Goal: Task Accomplishment & Management: Manage account settings

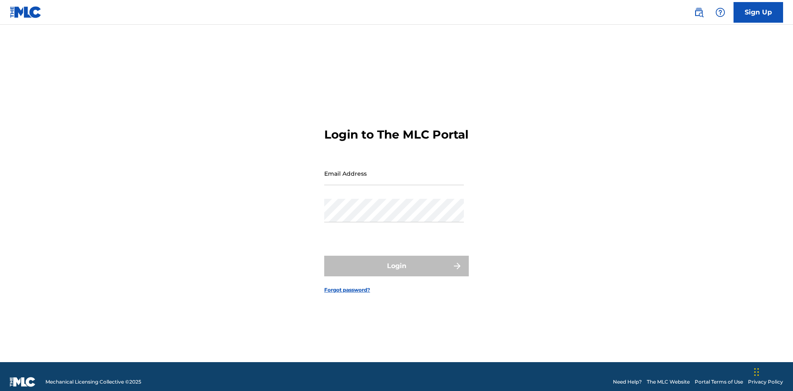
scroll to position [11, 0]
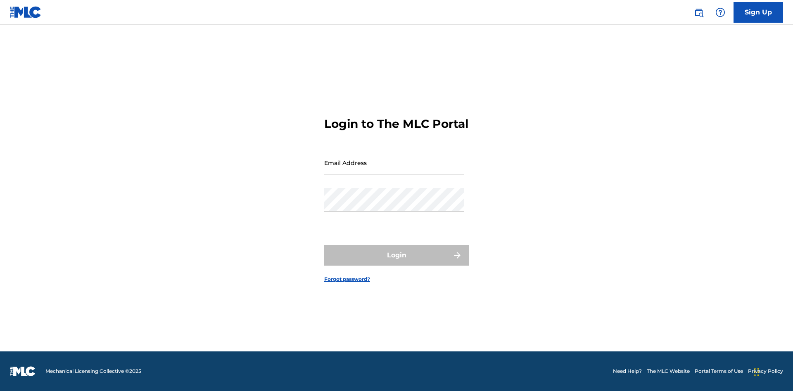
click at [394, 170] on input "Email Address" at bounding box center [394, 163] width 140 height 24
type input "[PERSON_NAME][EMAIL_ADDRESS][DOMAIN_NAME]"
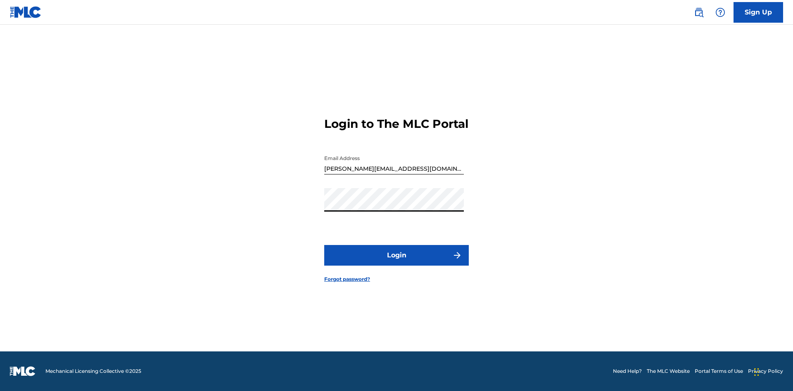
click at [396, 263] on button "Login" at bounding box center [396, 255] width 145 height 21
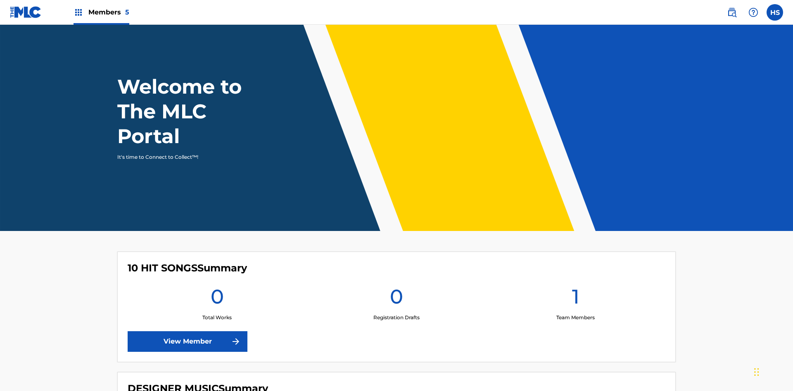
click at [101, 12] on span "Members 5" at bounding box center [108, 11] width 41 height 9
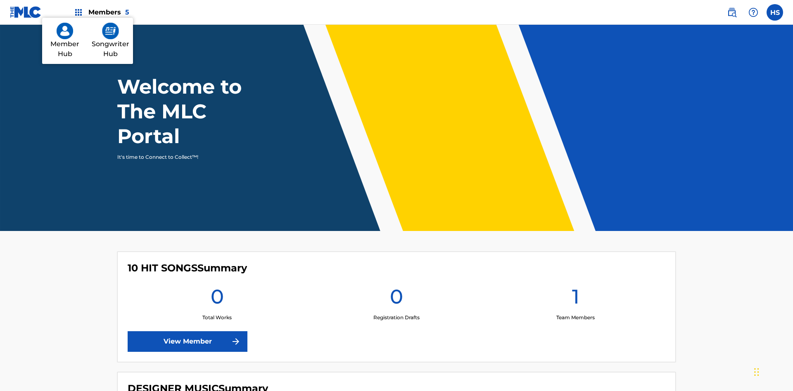
click at [110, 39] on img at bounding box center [110, 31] width 17 height 17
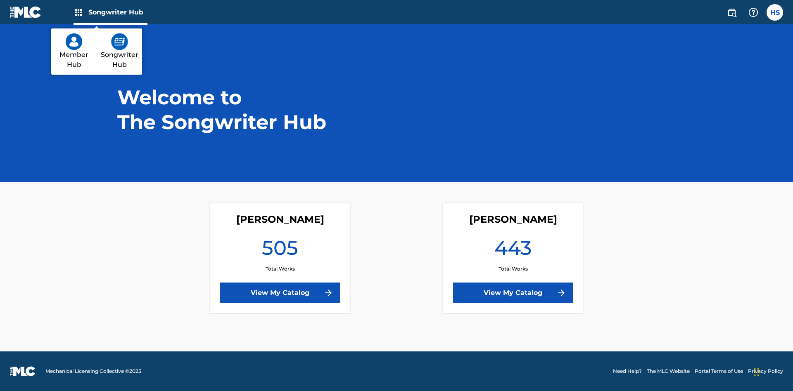
click at [280, 293] on link "View My Catalog" at bounding box center [280, 293] width 120 height 21
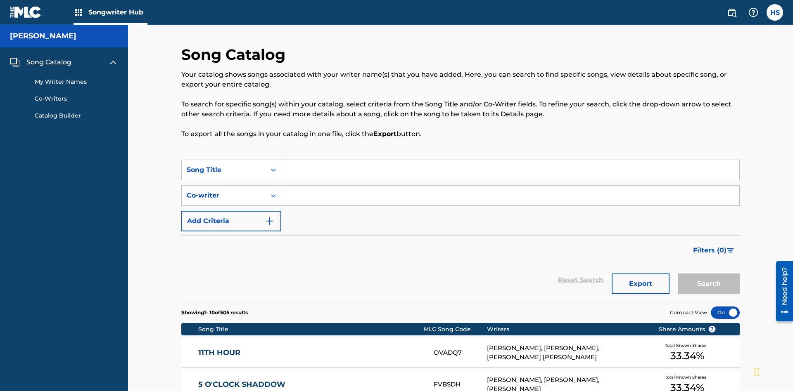
click at [76, 78] on link "My Writer Names" at bounding box center [76, 82] width 83 height 9
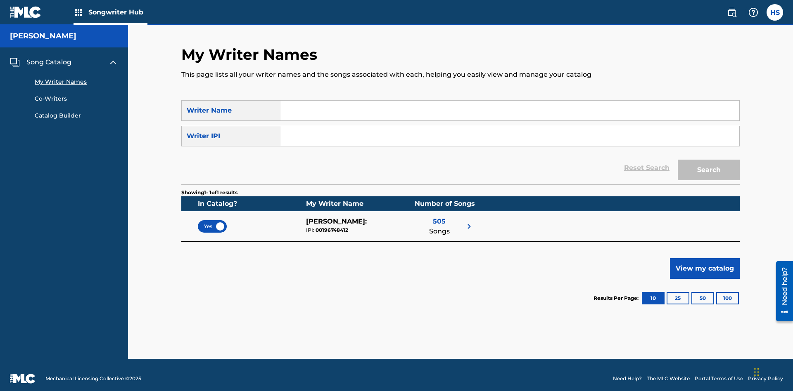
click at [510, 111] on input "Search Form" at bounding box center [510, 111] width 458 height 20
type input "[PERSON_NAME]"
click at [510, 129] on input "Search Form" at bounding box center [510, 136] width 458 height 20
type input "00196748412"
click at [709, 163] on button "Search" at bounding box center [709, 170] width 62 height 21
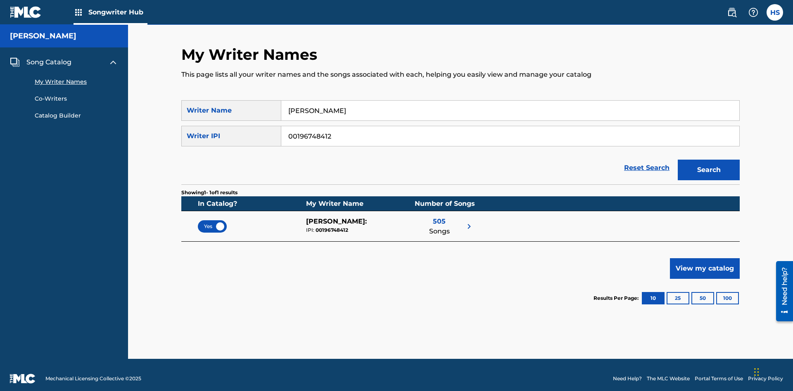
click at [212, 223] on span "Yes" at bounding box center [212, 226] width 17 height 7
click at [49, 57] on span "Song Catalog" at bounding box center [48, 62] width 45 height 10
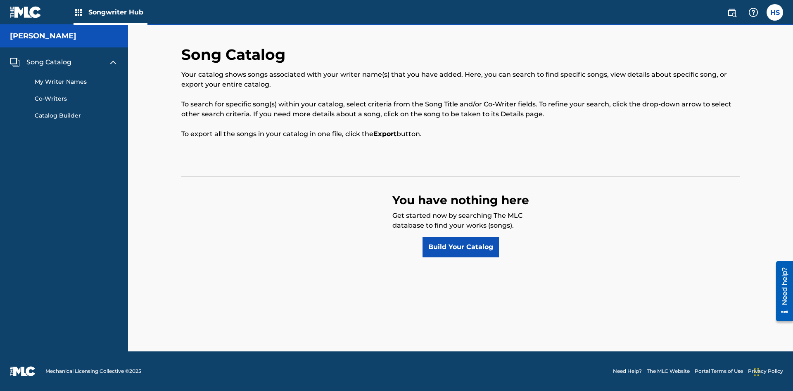
click at [460, 247] on link "Build Your Catalog" at bounding box center [460, 247] width 76 height 21
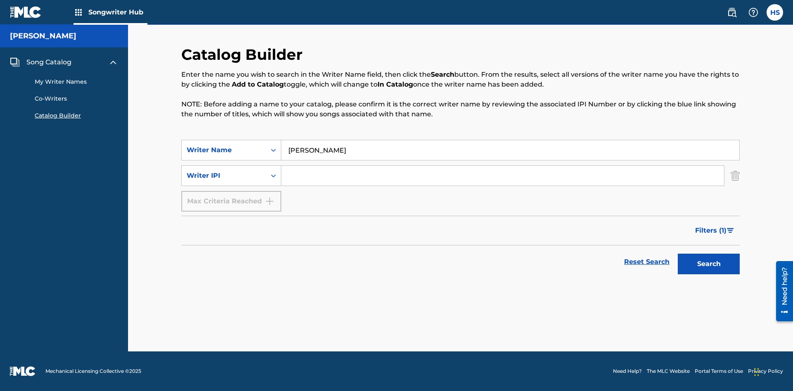
type input "[PERSON_NAME]"
click at [503, 176] on input "Search Form" at bounding box center [502, 176] width 443 height 20
type input "00196748412"
click at [709, 264] on button "Search" at bounding box center [709, 264] width 62 height 21
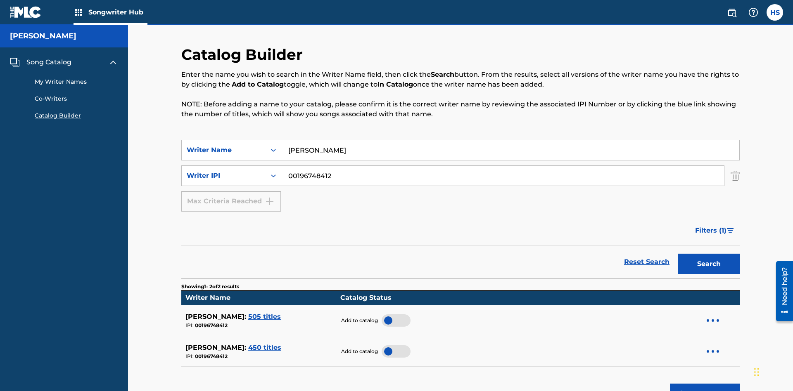
click at [392, 315] on div at bounding box center [396, 321] width 29 height 12
click at [49, 57] on span "Song Catalog" at bounding box center [48, 62] width 45 height 10
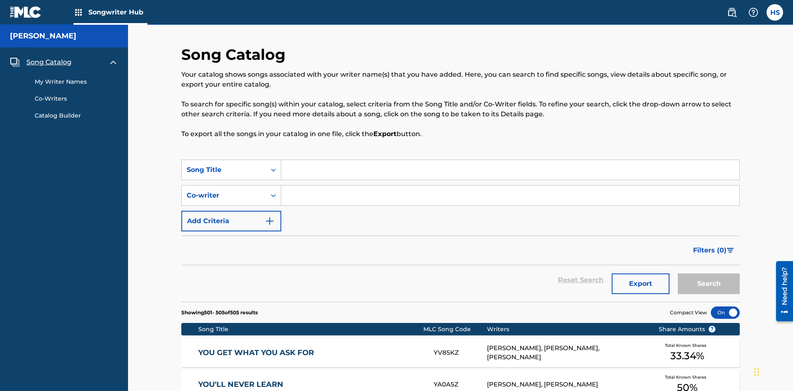
click at [76, 78] on link "My Writer Names" at bounding box center [76, 82] width 83 height 9
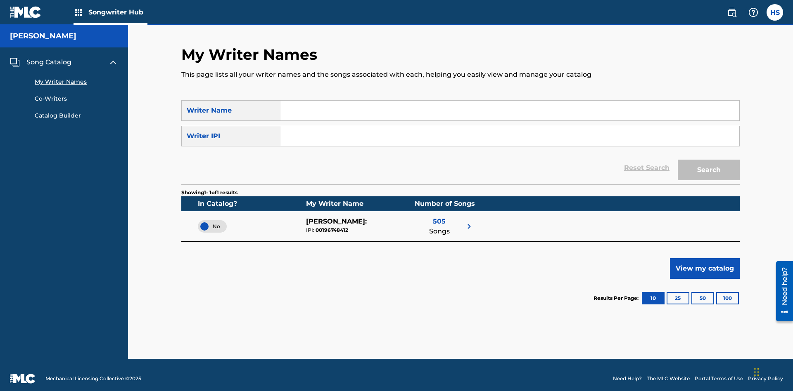
click at [212, 223] on span "No" at bounding box center [212, 226] width 16 height 7
click at [49, 57] on span "Song Catalog" at bounding box center [48, 62] width 45 height 10
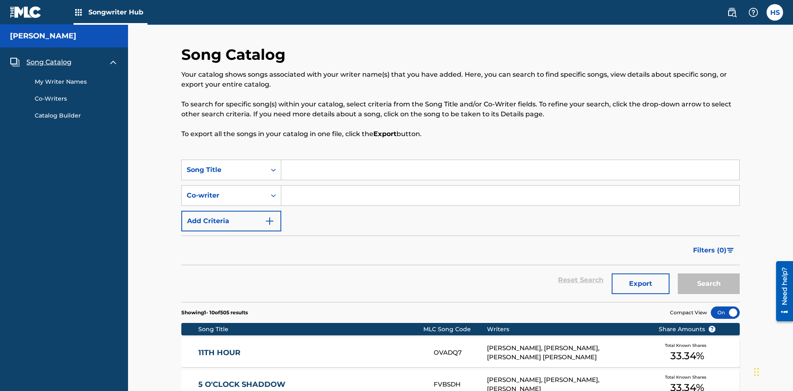
click at [76, 78] on link "My Writer Names" at bounding box center [76, 82] width 83 height 9
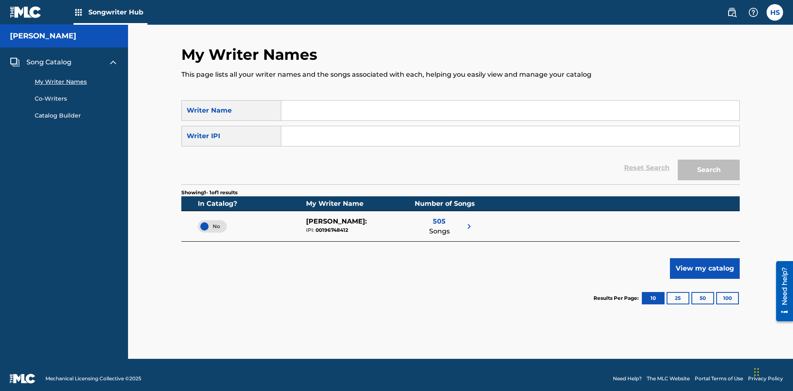
click at [49, 57] on span "Song Catalog" at bounding box center [48, 62] width 45 height 10
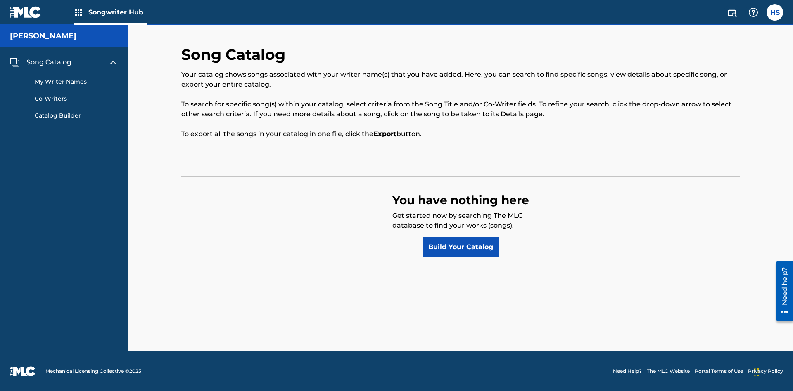
click at [460, 247] on link "Build Your Catalog" at bounding box center [460, 247] width 76 height 21
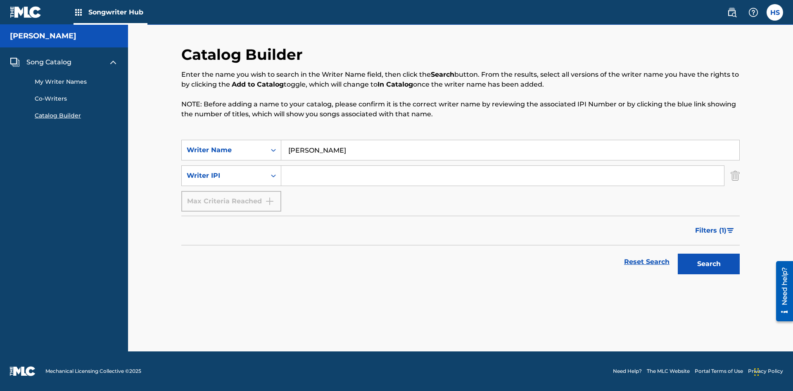
type input "[PERSON_NAME]"
click at [503, 176] on input "Search Form" at bounding box center [502, 176] width 443 height 20
type input "00196748412"
click at [709, 264] on button "Search" at bounding box center [709, 264] width 62 height 21
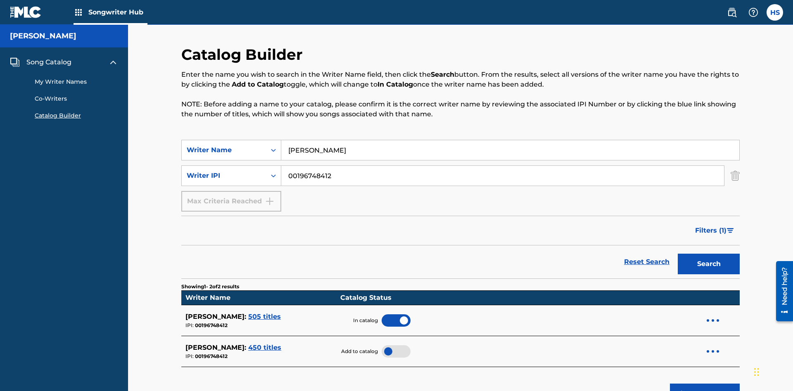
click at [49, 57] on span "Song Catalog" at bounding box center [48, 62] width 45 height 10
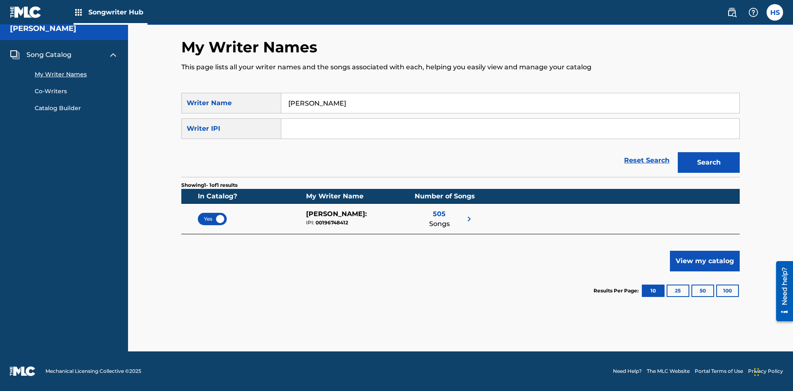
type input "[PERSON_NAME]"
click at [510, 129] on input "Search Form" at bounding box center [510, 129] width 458 height 20
type input "00196748412"
click at [709, 163] on button "Search" at bounding box center [709, 162] width 62 height 21
